Goal: Task Accomplishment & Management: Use online tool/utility

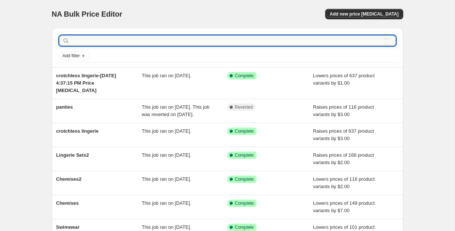
click at [121, 38] on input "text" at bounding box center [233, 41] width 325 height 10
type input "crotchless l"
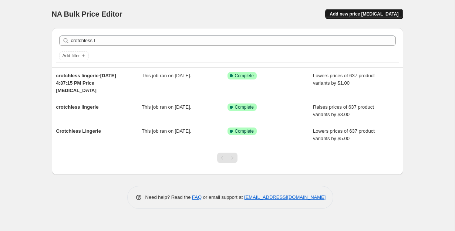
click at [376, 16] on span "Add new price [MEDICAL_DATA]" at bounding box center [364, 14] width 69 height 6
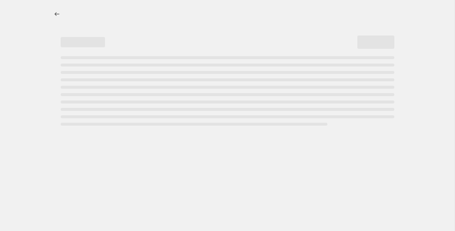
select select "percentage"
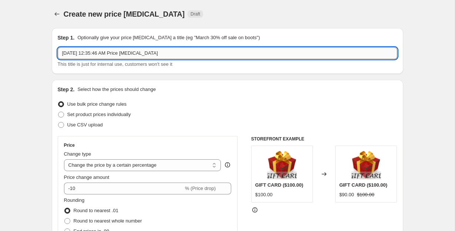
click at [166, 53] on input "Oct 4, 2025, 12:35:46 AM Price change job" at bounding box center [228, 53] width 340 height 12
type input "crotchless lingerie"
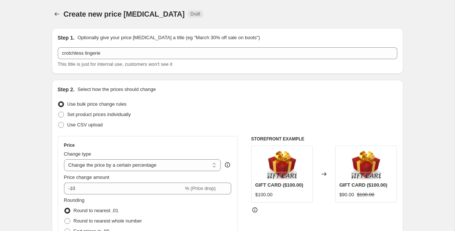
click at [292, 86] on div "Step 2. Select how the prices should change" at bounding box center [228, 89] width 340 height 7
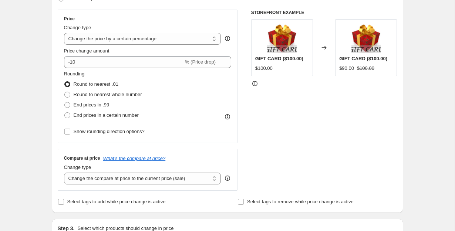
scroll to position [125, 0]
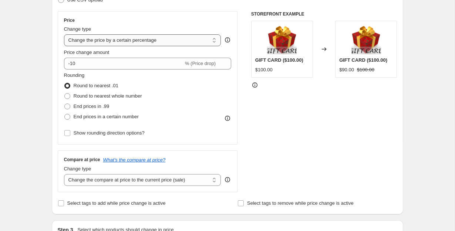
click at [173, 40] on select "Change the price to a certain amount Change the price by a certain amount Chang…" at bounding box center [142, 40] width 157 height 12
select select "by"
click at [64, 34] on select "Change the price to a certain amount Change the price by a certain amount Chang…" at bounding box center [142, 40] width 157 height 12
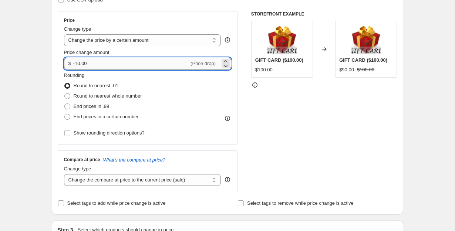
click at [139, 68] on input "-10.00" at bounding box center [131, 64] width 116 height 12
type input "-1"
type input "-4.00"
click at [225, 86] on div "Rounding Round to nearest .01 Round to nearest whole number End prices in .99 E…" at bounding box center [148, 97] width 168 height 50
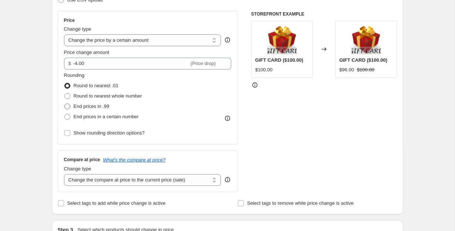
click at [110, 104] on span "End prices in .99" at bounding box center [92, 107] width 36 height 6
click at [65, 104] on input "End prices in .99" at bounding box center [64, 104] width 0 height 0
radio input "true"
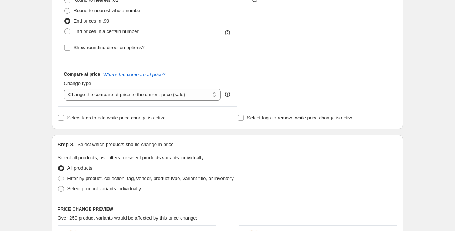
scroll to position [212, 0]
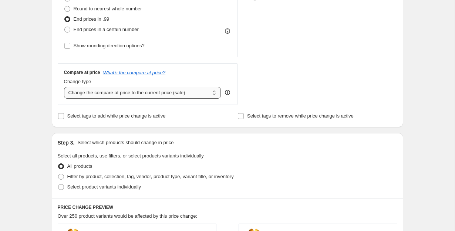
click at [172, 95] on select "Change the compare at price to the current price (sale) Change the compare at p…" at bounding box center [142, 93] width 157 height 12
select select "remove"
click at [64, 87] on select "Change the compare at price to the current price (sale) Change the compare at p…" at bounding box center [142, 93] width 157 height 12
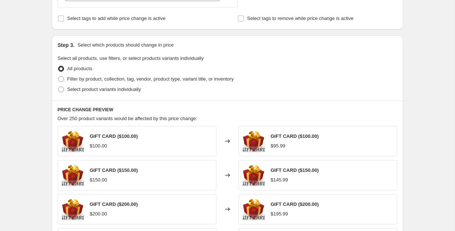
scroll to position [326, 0]
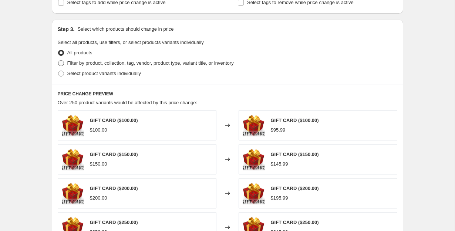
click at [92, 64] on span "Filter by product, collection, tag, vendor, product type, variant title, or inv…" at bounding box center [150, 63] width 166 height 6
click at [58, 61] on input "Filter by product, collection, tag, vendor, product type, variant title, or inv…" at bounding box center [58, 60] width 0 height 0
radio input "true"
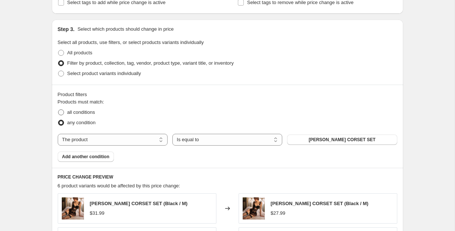
click at [87, 113] on span "all conditions" at bounding box center [81, 113] width 28 height 6
click at [58, 110] on input "all conditions" at bounding box center [58, 110] width 0 height 0
radio input "true"
click at [142, 138] on select "The product The product's collection The product's tag The product's vendor The…" at bounding box center [113, 140] width 110 height 12
select select "collection"
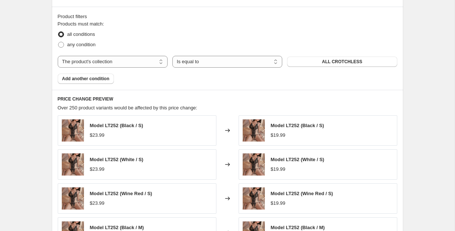
scroll to position [403, 0]
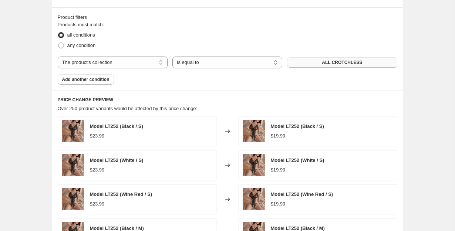
click at [350, 60] on span "ALL CROTCHLESS" at bounding box center [342, 63] width 40 height 6
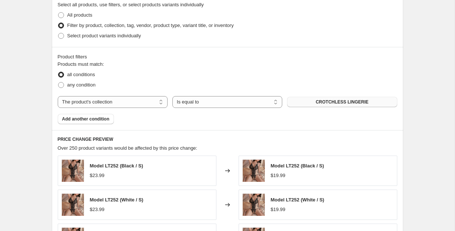
scroll to position [592, 0]
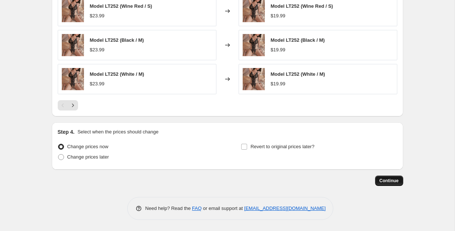
click at [398, 181] on span "Continue" at bounding box center [389, 181] width 19 height 6
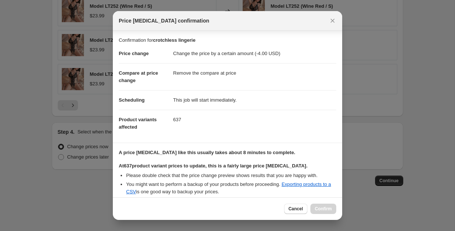
scroll to position [75, 0]
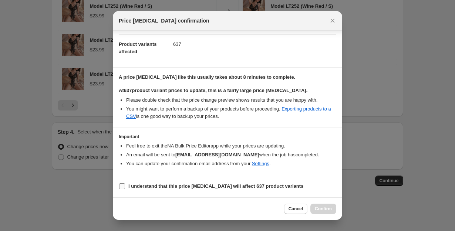
click at [160, 184] on b "I understand that this price change job will affect 637 product variants" at bounding box center [215, 186] width 175 height 6
click at [125, 184] on input "I understand that this price change job will affect 637 product variants" at bounding box center [122, 186] width 6 height 6
checkbox input "true"
click at [320, 205] on button "Confirm" at bounding box center [323, 209] width 26 height 10
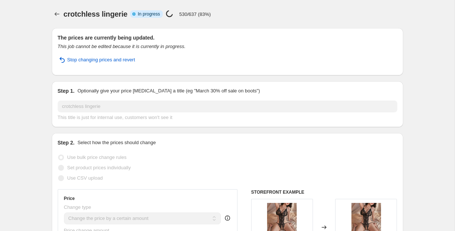
select select "by"
select select "remove"
select select "collection"
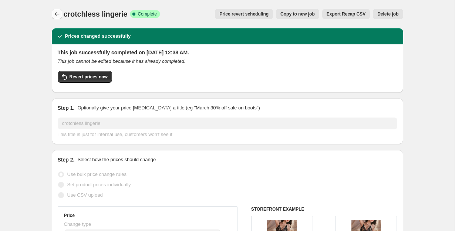
click at [54, 13] on icon "Price change jobs" at bounding box center [56, 13] width 7 height 7
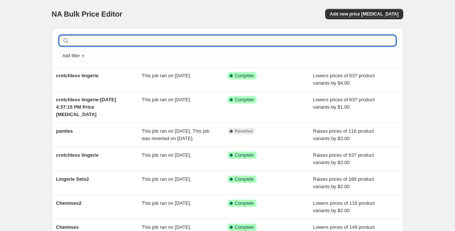
click at [131, 41] on input "text" at bounding box center [233, 41] width 325 height 10
click at [391, 16] on span "Add new price [MEDICAL_DATA]" at bounding box center [364, 14] width 69 height 6
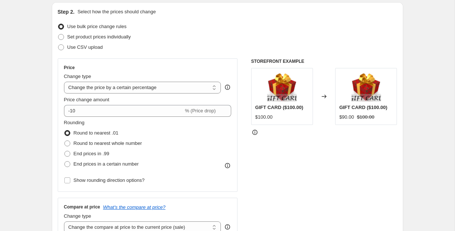
scroll to position [78, 0]
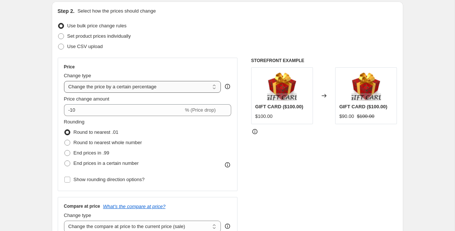
click at [150, 90] on select "Change the price to a certain amount Change the price by a certain amount Chang…" at bounding box center [142, 87] width 157 height 12
select select "by"
click at [64, 81] on select "Change the price to a certain amount Change the price by a certain amount Chang…" at bounding box center [142, 87] width 157 height 12
type input "-10.00"
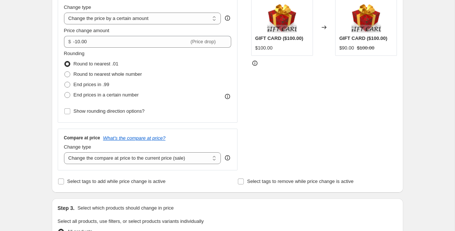
scroll to position [147, 0]
click at [99, 84] on span "End prices in .99" at bounding box center [92, 84] width 36 height 6
click at [65, 82] on input "End prices in .99" at bounding box center [64, 81] width 0 height 0
radio input "true"
click at [152, 154] on select "Change the compare at price to the current price (sale) Change the compare at p…" at bounding box center [142, 158] width 157 height 12
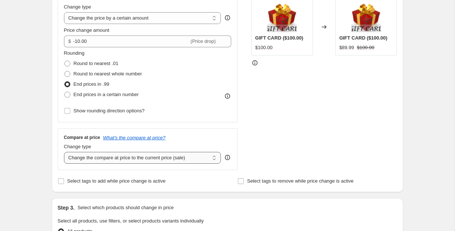
select select "remove"
click at [64, 152] on select "Change the compare at price to the current price (sale) Change the compare at p…" at bounding box center [142, 158] width 157 height 12
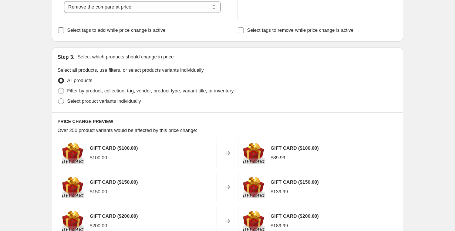
scroll to position [300, 0]
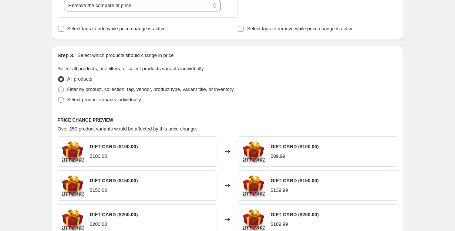
click at [78, 90] on span "Filter by product, collection, tag, vendor, product type, variant title, or inv…" at bounding box center [150, 90] width 166 height 6
click at [58, 87] on input "Filter by product, collection, tag, vendor, product type, variant title, or inv…" at bounding box center [58, 87] width 0 height 0
radio input "true"
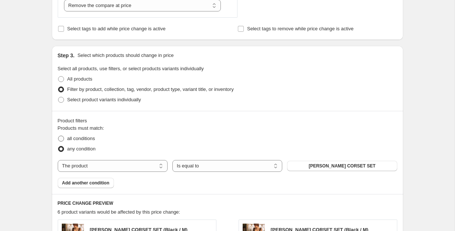
click at [84, 139] on span "all conditions" at bounding box center [81, 139] width 28 height 6
click at [58, 136] on input "all conditions" at bounding box center [58, 136] width 0 height 0
radio input "true"
click at [138, 166] on select "The product The product's collection The product's tag The product's vendor The…" at bounding box center [113, 166] width 110 height 12
select select "collection"
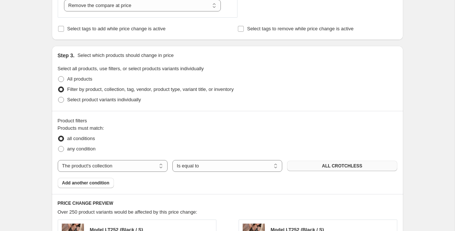
click at [356, 161] on button "ALL CROTCHLESS" at bounding box center [342, 166] width 110 height 10
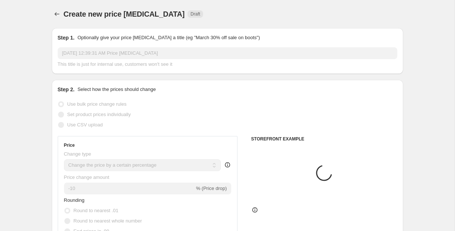
select select "percentage"
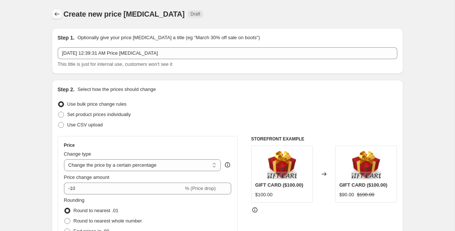
click at [53, 12] on icon "Price change jobs" at bounding box center [56, 13] width 7 height 7
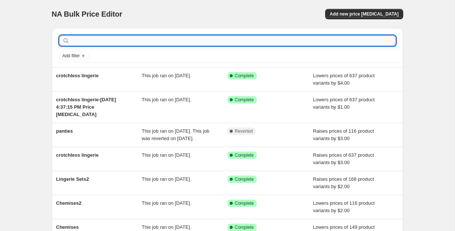
click at [141, 36] on input "text" at bounding box center [233, 41] width 325 height 10
click at [368, 9] on button "Add new price [MEDICAL_DATA]" at bounding box center [364, 14] width 78 height 10
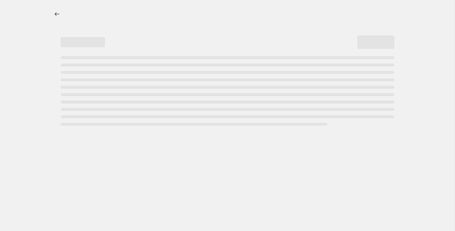
select select "percentage"
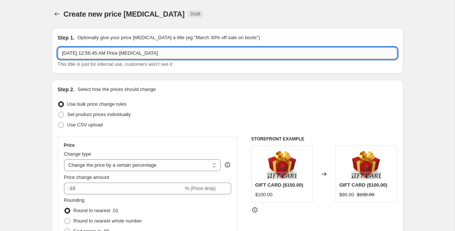
click at [165, 53] on input "[DATE] 12:56:45 AM Price [MEDICAL_DATA]" at bounding box center [228, 53] width 340 height 12
type input "lingerie sets"
click at [108, 115] on span "Set product prices individually" at bounding box center [99, 115] width 64 height 6
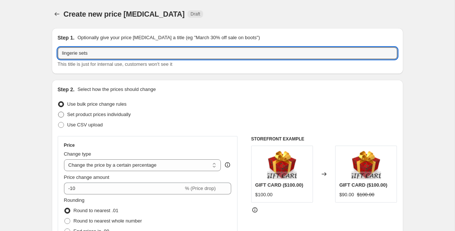
click at [58, 112] on input "Set product prices individually" at bounding box center [58, 112] width 0 height 0
radio input "true"
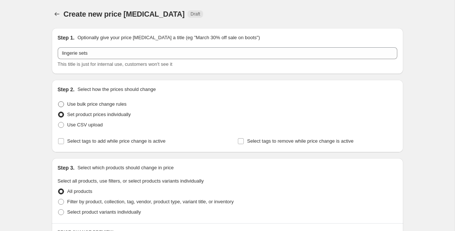
click at [92, 103] on span "Use bulk price change rules" at bounding box center [96, 104] width 59 height 6
click at [58, 102] on input "Use bulk price change rules" at bounding box center [58, 101] width 0 height 0
radio input "true"
select select "percentage"
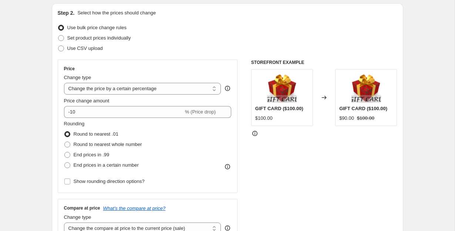
scroll to position [100, 0]
